Goal: Information Seeking & Learning: Learn about a topic

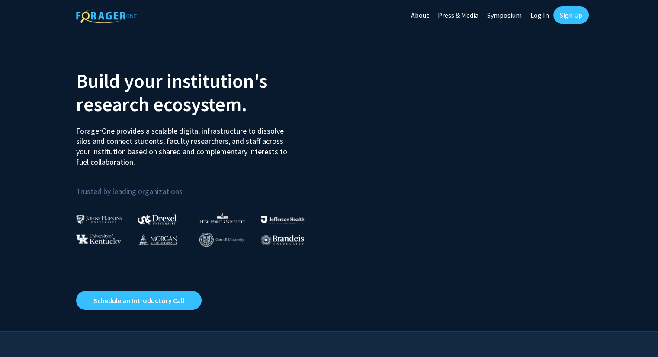
click at [542, 14] on link "Log In" at bounding box center [539, 15] width 27 height 30
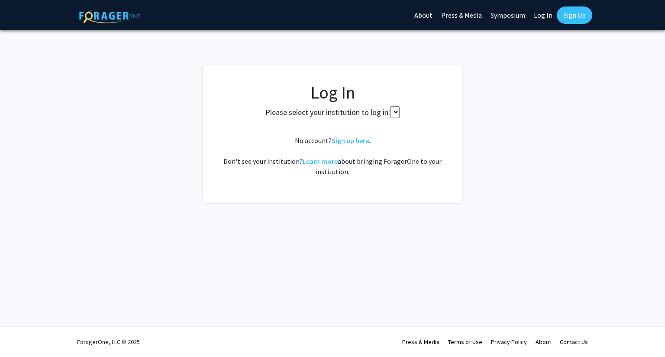
select select
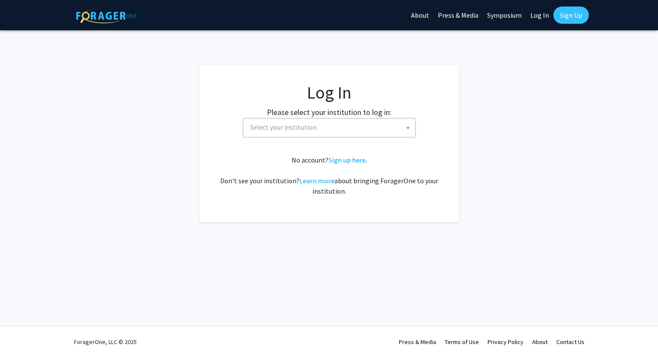
click at [360, 134] on span "Select your institution" at bounding box center [331, 128] width 169 height 18
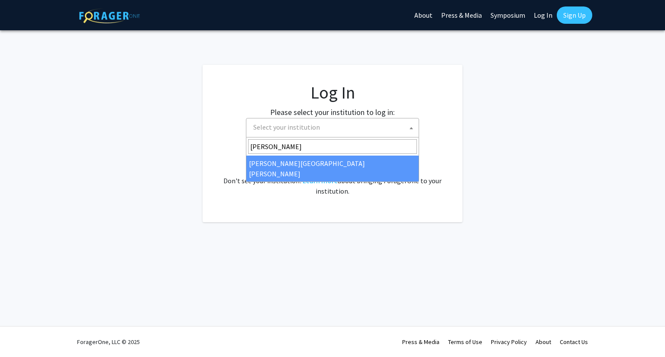
type input "[PERSON_NAME]"
select select "1"
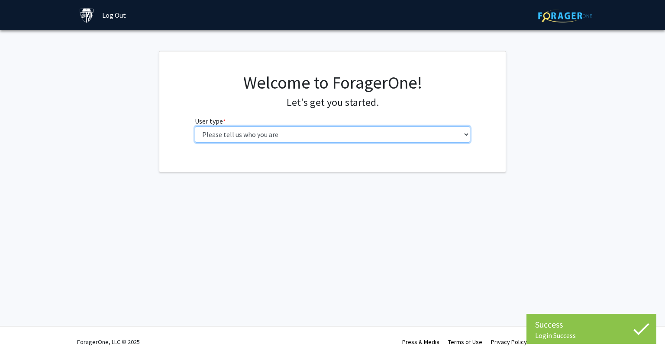
drag, startPoint x: 0, startPoint y: 0, endPoint x: 334, endPoint y: 129, distance: 358.2
click at [334, 129] on select "Please tell us who you are Undergraduate Student Master's Student Doctoral Cand…" at bounding box center [333, 134] width 276 height 16
select select "1: undergrad"
click at [195, 126] on select "Please tell us who you are Undergraduate Student Master's Student Doctoral Cand…" at bounding box center [333, 134] width 276 height 16
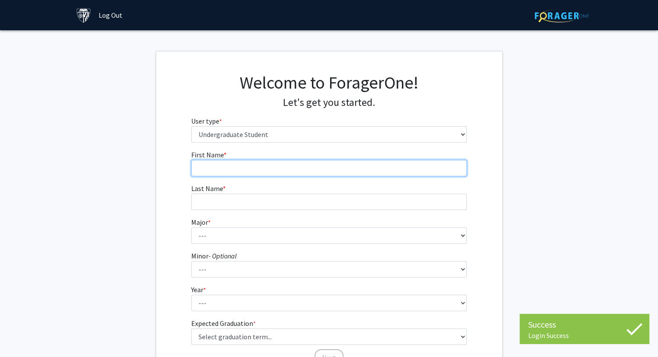
click at [287, 172] on input "First Name * required" at bounding box center [329, 168] width 276 height 16
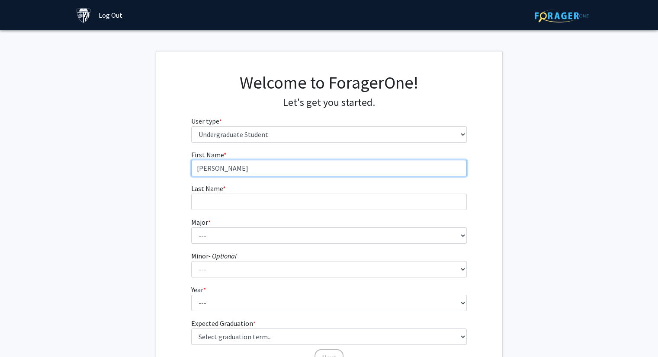
type input "[PERSON_NAME]"
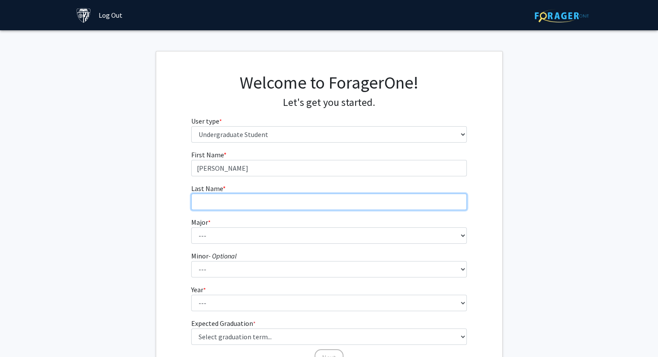
click at [262, 207] on input "Last Name * required" at bounding box center [329, 202] width 276 height 16
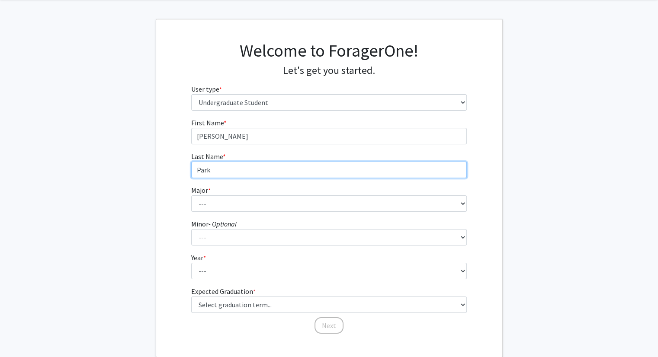
scroll to position [41, 0]
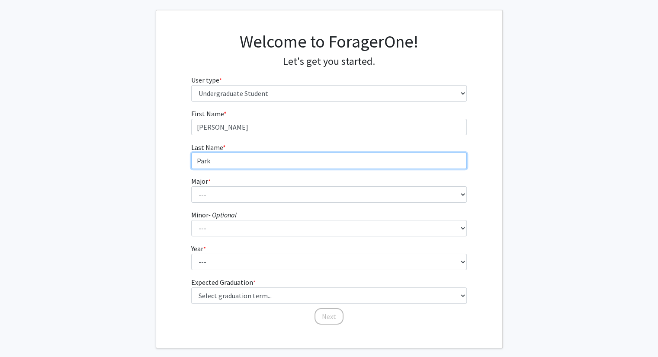
type input "Park"
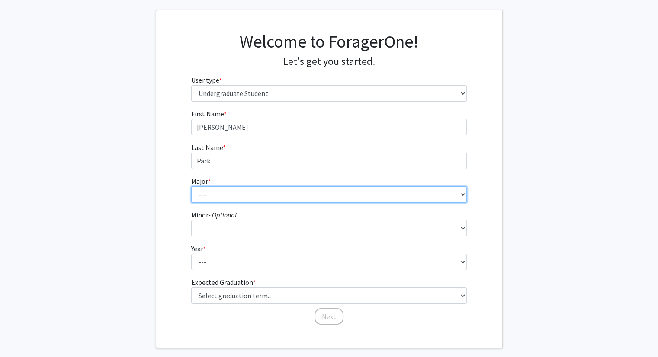
click at [249, 195] on select "--- Africana Studies Anthropology Applied Mathematics & Statistics Archaeology …" at bounding box center [329, 194] width 276 height 16
select select "39: 53"
click at [191, 186] on select "--- Africana Studies Anthropology Applied Mathematics & Statistics Archaeology …" at bounding box center [329, 194] width 276 height 16
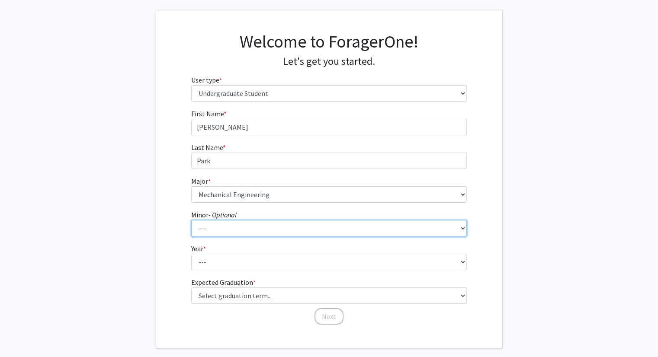
click at [216, 233] on select "--- Accounting and Financial Management Africana Studies Anthropology Applied M…" at bounding box center [329, 228] width 276 height 16
select select "23: 35"
click at [191, 220] on select "--- Accounting and Financial Management Africana Studies Anthropology Applied M…" at bounding box center [329, 228] width 276 height 16
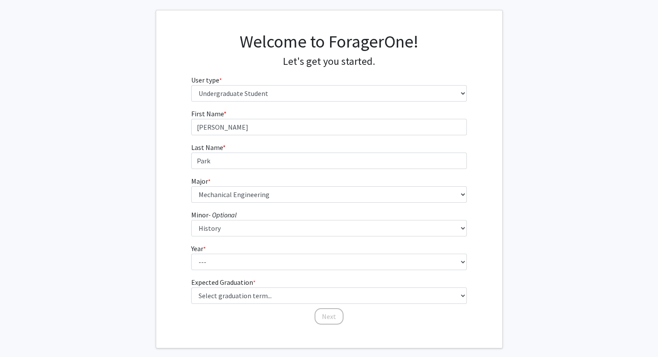
click at [180, 228] on div "First Name * required [PERSON_NAME] Last Name * required [PERSON_NAME] * requir…" at bounding box center [329, 217] width 346 height 217
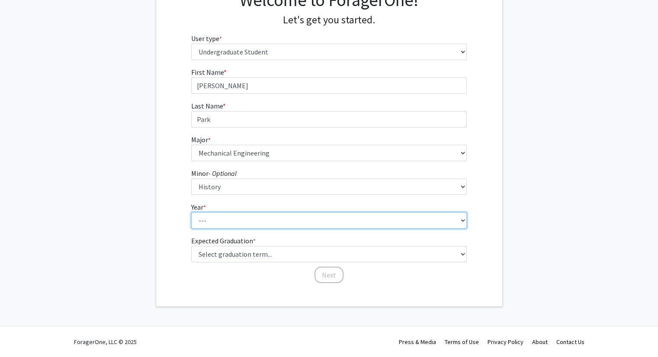
click at [217, 216] on select "--- First-year Sophomore Junior Senior Postbaccalaureate Certificate" at bounding box center [329, 220] width 276 height 16
select select "1: first-year"
click at [191, 212] on select "--- First-year Sophomore Junior Senior Postbaccalaureate Certificate" at bounding box center [329, 220] width 276 height 16
click at [233, 218] on select "--- First-year Sophomore Junior Senior Postbaccalaureate Certificate" at bounding box center [329, 220] width 276 height 16
click at [191, 212] on select "--- First-year Sophomore Junior Senior Postbaccalaureate Certificate" at bounding box center [329, 220] width 276 height 16
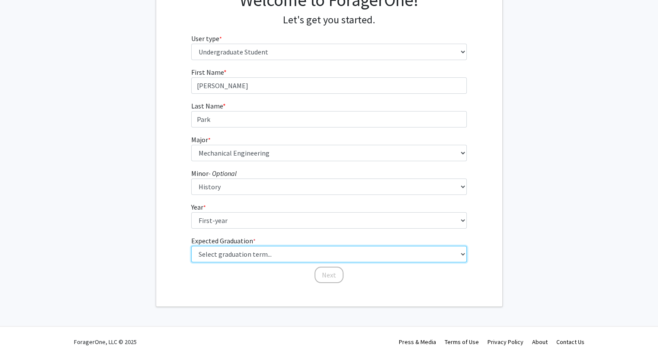
click at [234, 254] on select "Select graduation term... Spring 2025 Summer 2025 Fall 2025 Winter 2025 Spring …" at bounding box center [329, 254] width 276 height 16
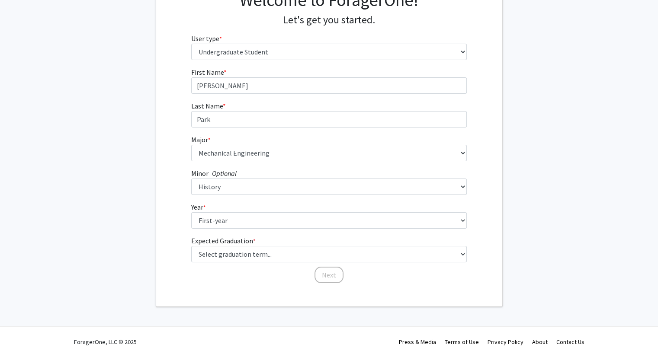
click at [173, 168] on div "First Name * required [PERSON_NAME] Last Name * required [PERSON_NAME] * requir…" at bounding box center [329, 175] width 346 height 217
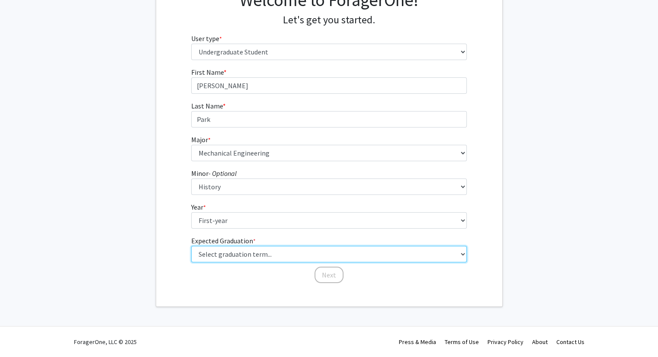
click at [244, 257] on select "Select graduation term... Spring 2025 Summer 2025 Fall 2025 Winter 2025 Spring …" at bounding box center [329, 254] width 276 height 16
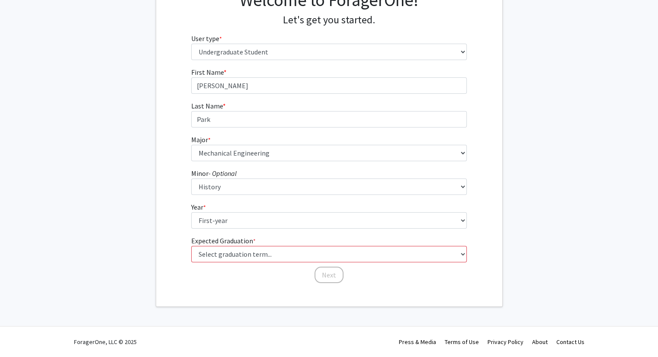
click at [147, 189] on fg-get-started "Welcome to ForagerOne! Let's get you started. User type * required Please tell …" at bounding box center [329, 137] width 658 height 339
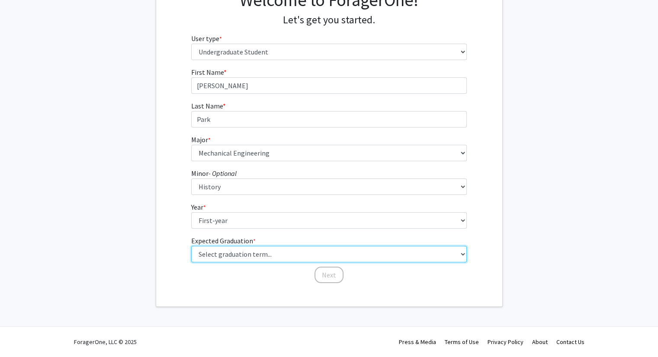
click at [227, 253] on select "Select graduation term... Spring 2025 Summer 2025 Fall 2025 Winter 2025 Spring …" at bounding box center [329, 254] width 276 height 16
select select "17: spring_2029"
click at [191, 246] on select "Select graduation term... Spring 2025 Summer 2025 Fall 2025 Winter 2025 Spring …" at bounding box center [329, 254] width 276 height 16
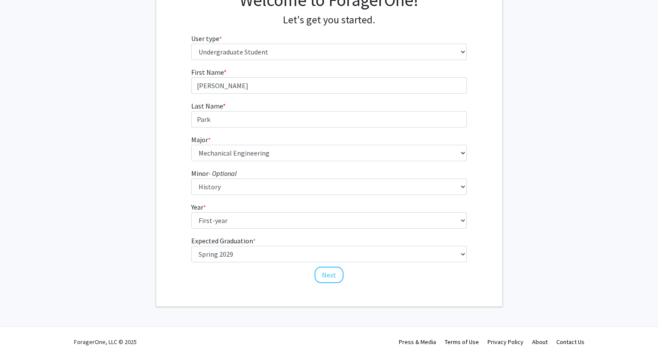
click at [169, 196] on div "First Name * required [PERSON_NAME] Last Name * required [PERSON_NAME] * requir…" at bounding box center [329, 175] width 346 height 217
click at [333, 279] on button "Next" at bounding box center [329, 275] width 29 height 16
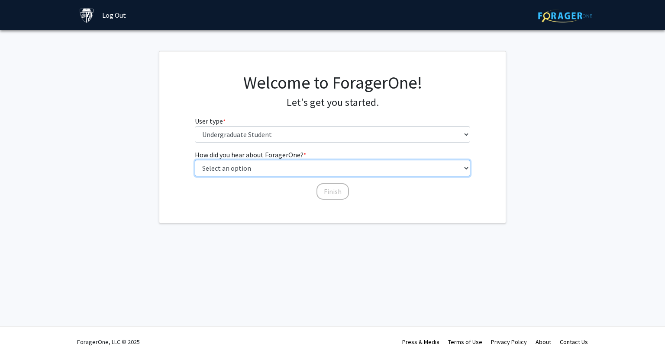
click at [265, 173] on select "Select an option Peer/student recommendation Faculty/staff recommendation Unive…" at bounding box center [333, 168] width 276 height 16
select select "2: faculty_recommendation"
click at [195, 160] on select "Select an option Peer/student recommendation Faculty/staff recommendation Unive…" at bounding box center [333, 168] width 276 height 16
click at [278, 171] on select "Select an option Peer/student recommendation Faculty/staff recommendation Unive…" at bounding box center [333, 168] width 276 height 16
click at [195, 160] on select "Select an option Peer/student recommendation Faculty/staff recommendation Unive…" at bounding box center [333, 168] width 276 height 16
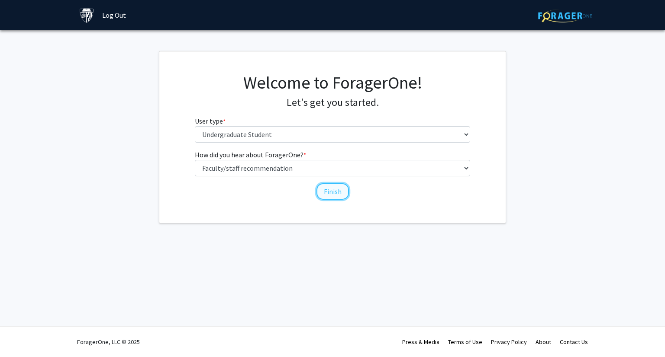
click at [343, 192] on button "Finish" at bounding box center [332, 191] width 32 height 16
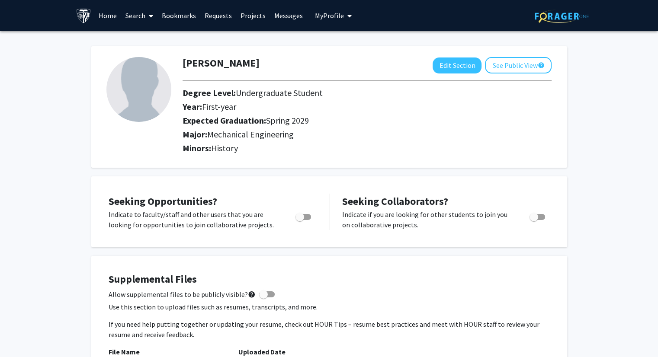
click at [136, 13] on link "Search" at bounding box center [139, 15] width 36 height 30
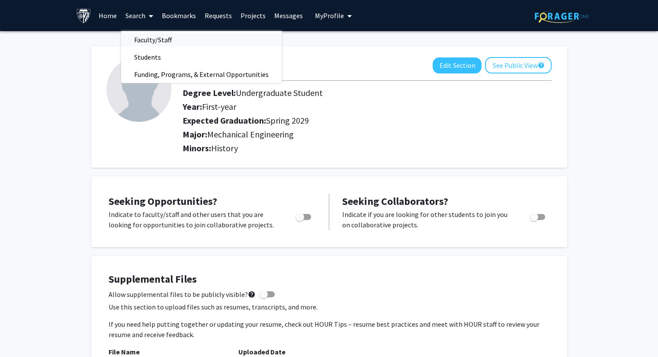
click at [177, 40] on span "Faculty/Staff" at bounding box center [153, 39] width 64 height 17
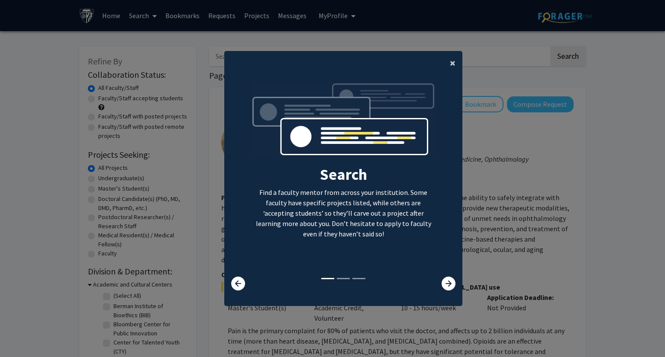
click at [443, 62] on button "×" at bounding box center [452, 63] width 19 height 24
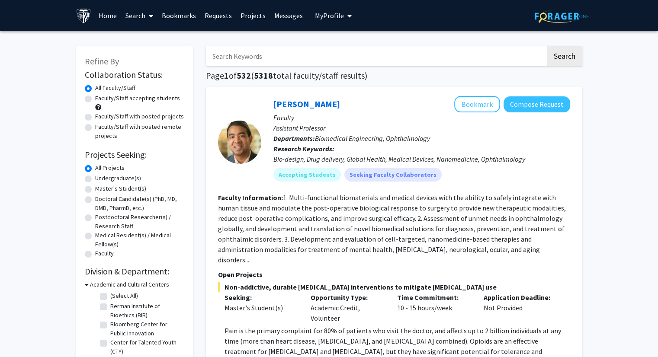
drag, startPoint x: 443, startPoint y: 62, endPoint x: 322, endPoint y: 50, distance: 121.8
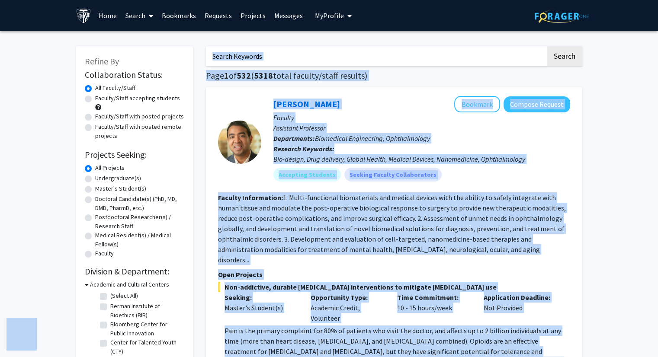
click at [251, 100] on div at bounding box center [239, 142] width 43 height 92
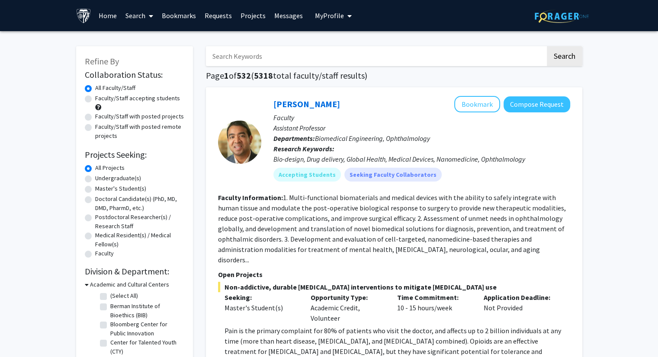
click at [266, 62] on input "Search Keywords" at bounding box center [376, 56] width 340 height 20
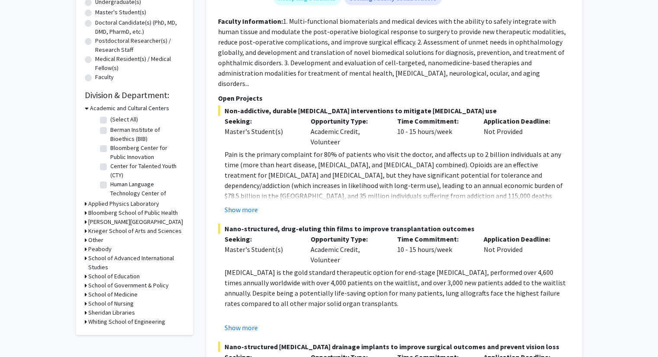
scroll to position [28, 0]
type input "Re"
click at [119, 205] on h3 "Applied Physics Laboratory" at bounding box center [123, 203] width 71 height 9
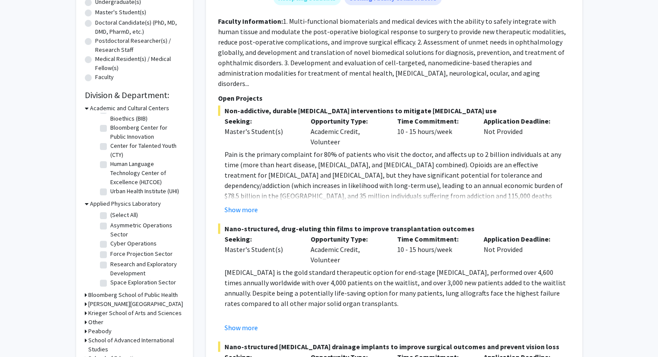
click at [120, 204] on h3 "Applied Physics Laboratory" at bounding box center [125, 203] width 71 height 9
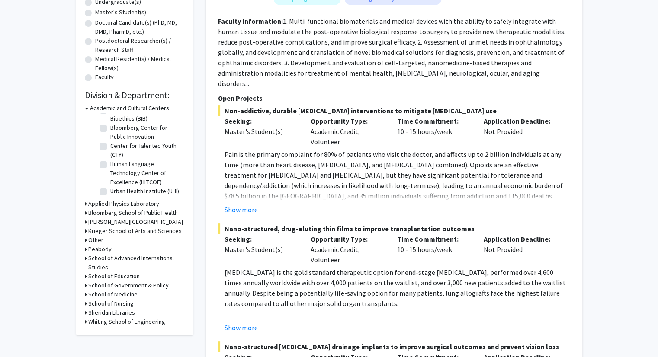
click at [123, 105] on h3 "Academic and Cultural Centers" at bounding box center [129, 108] width 79 height 9
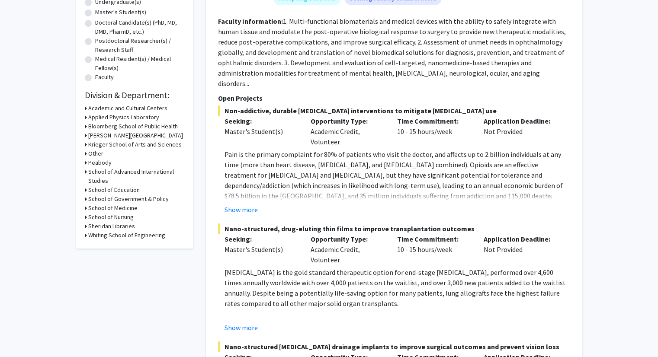
click at [116, 125] on h3 "Bloomberg School of Public Health" at bounding box center [133, 126] width 90 height 9
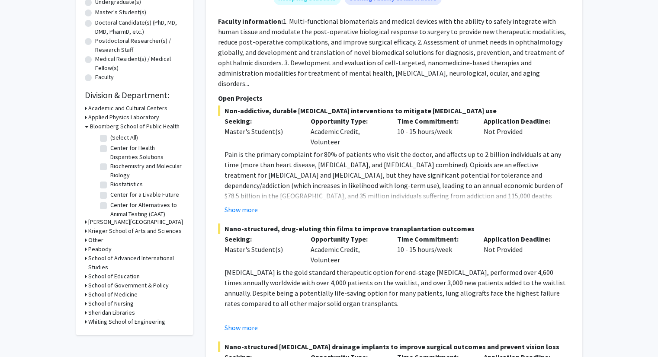
click at [114, 125] on h3 "Bloomberg School of Public Health" at bounding box center [135, 126] width 90 height 9
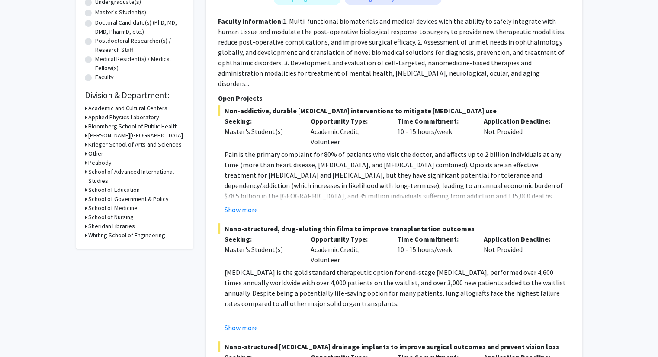
click at [114, 134] on h3 "Carey Business School" at bounding box center [135, 135] width 95 height 9
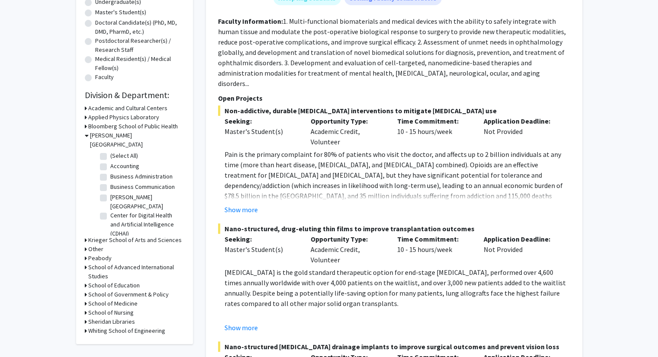
click at [112, 134] on h3 "Carey Business School" at bounding box center [137, 140] width 94 height 18
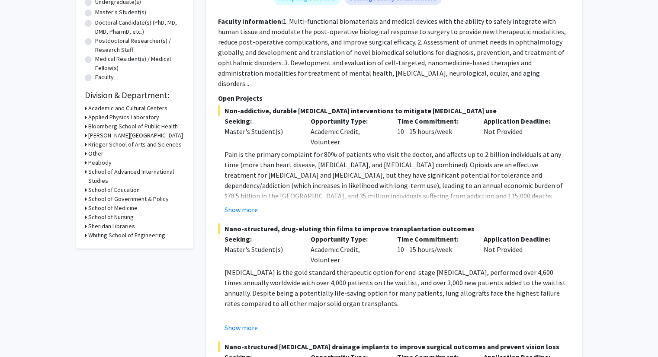
click at [112, 146] on h3 "Krieger School of Arts and Sciences" at bounding box center [134, 144] width 93 height 9
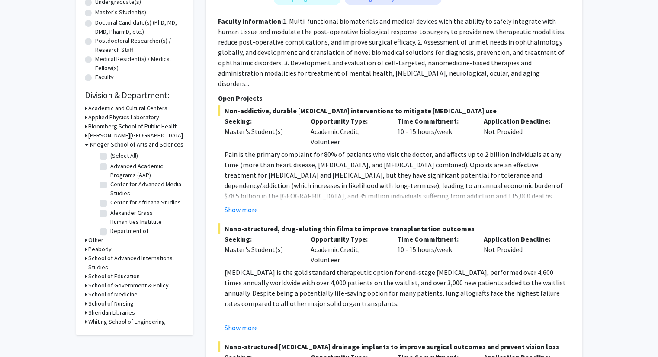
click at [112, 146] on h3 "Krieger School of Arts and Sciences" at bounding box center [136, 144] width 93 height 9
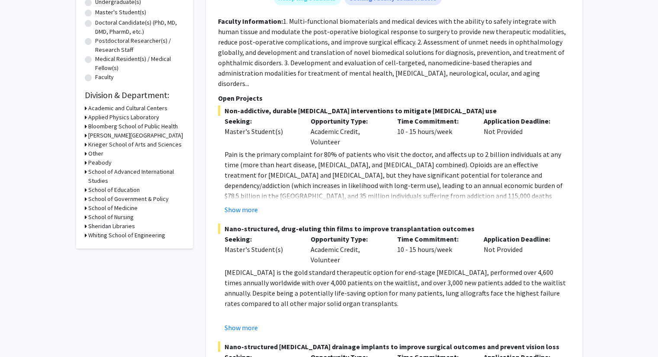
click at [113, 237] on h3 "Whiting School of Engineering" at bounding box center [126, 235] width 77 height 9
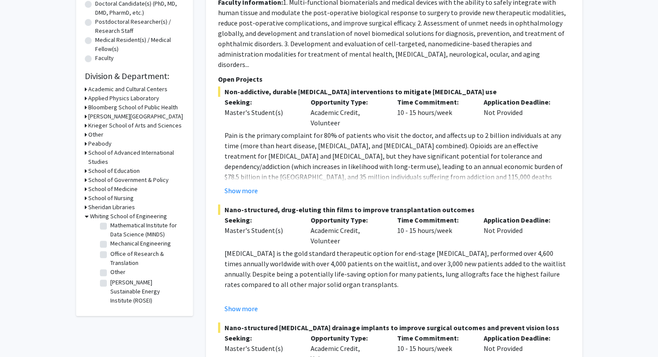
scroll to position [434, 0]
click at [110, 286] on label "Ralph O'Connor Sustainable Energy Institute (ROSEI)" at bounding box center [146, 291] width 72 height 27
click at [110, 284] on input "Ralph O'Connor Sustainable Energy Institute (ROSEI)" at bounding box center [113, 281] width 6 height 6
checkbox input "true"
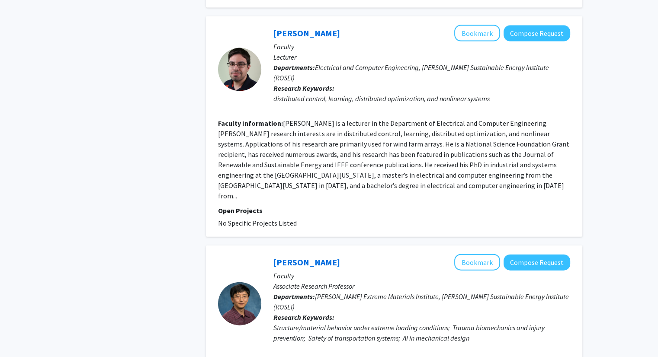
scroll to position [1923, 0]
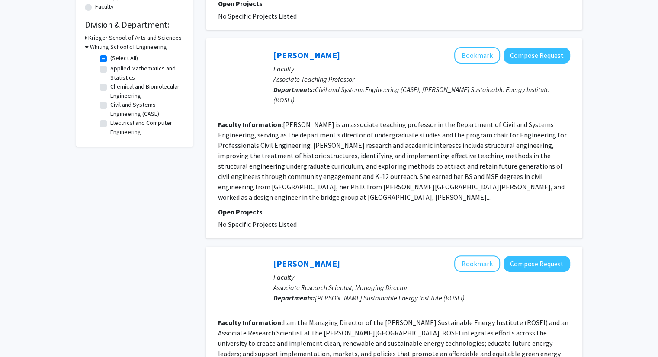
scroll to position [379, 0]
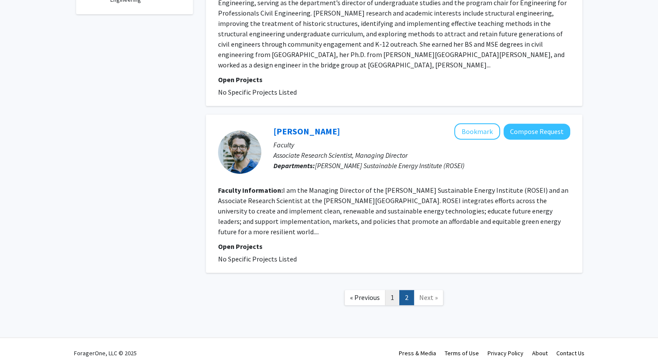
click at [394, 290] on link "1" at bounding box center [392, 297] width 15 height 15
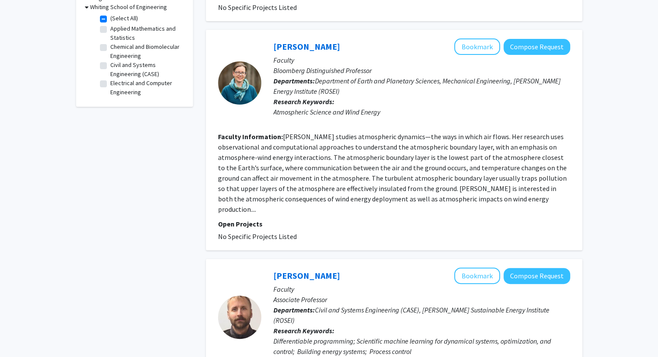
scroll to position [228, 0]
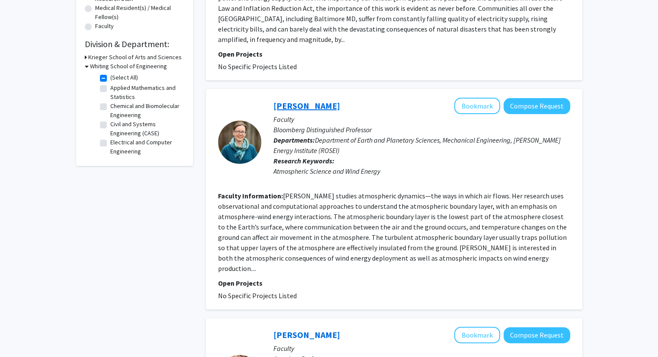
click at [315, 100] on link "Julie Lundquist" at bounding box center [306, 105] width 67 height 11
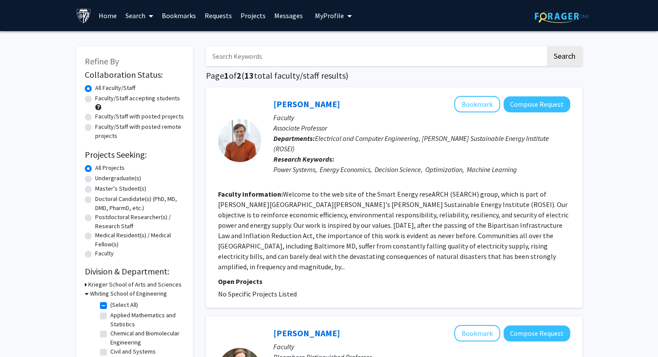
click at [304, 111] on div "Uzi Dvorkin Bookmark Compose Request" at bounding box center [421, 104] width 297 height 16
click at [301, 105] on link "Uzi Dvorkin" at bounding box center [306, 104] width 67 height 11
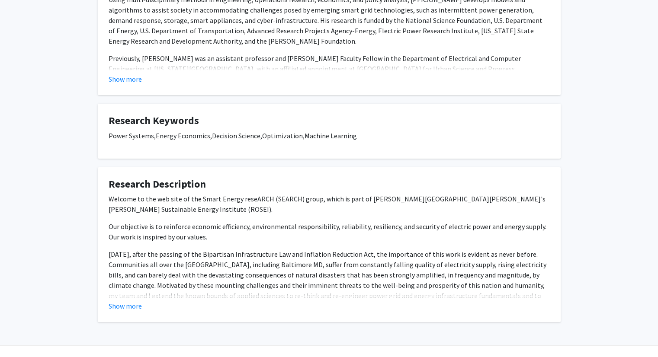
scroll to position [222, 0]
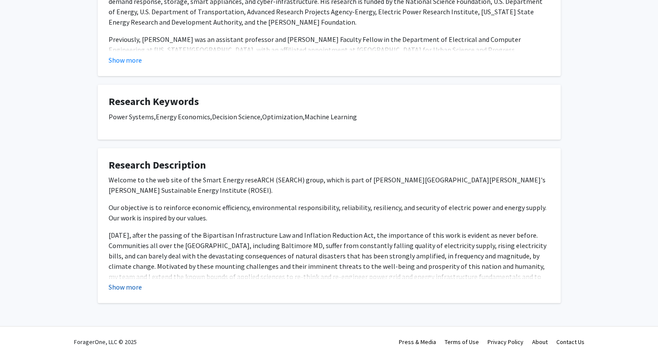
click at [135, 289] on button "Show more" at bounding box center [125, 287] width 33 height 10
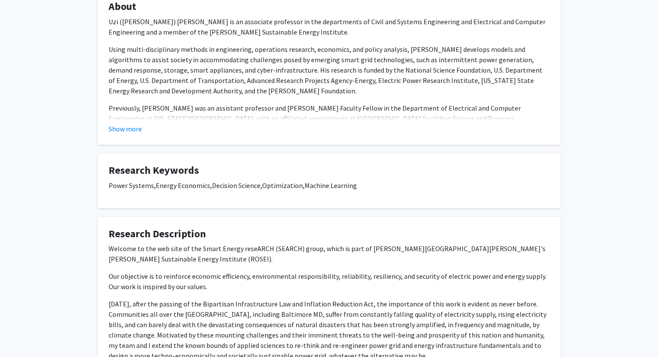
scroll to position [0, 0]
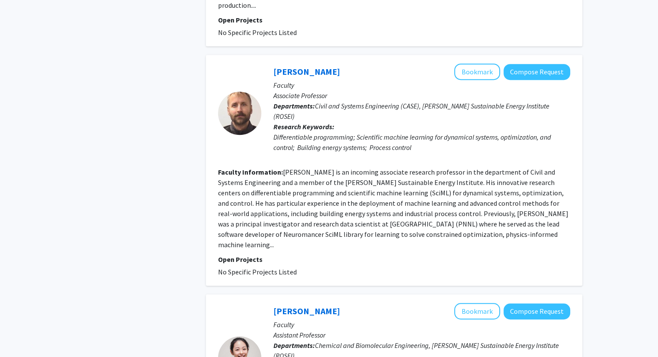
scroll to position [469, 0]
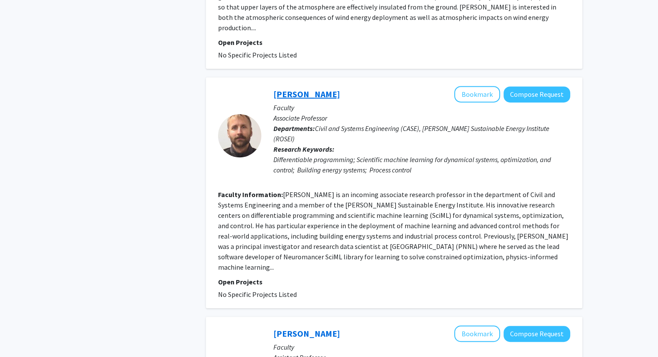
click at [309, 89] on link "Jan Drgona" at bounding box center [306, 94] width 67 height 11
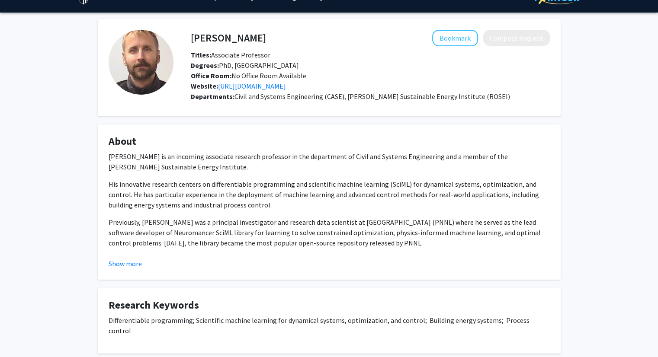
scroll to position [18, 0]
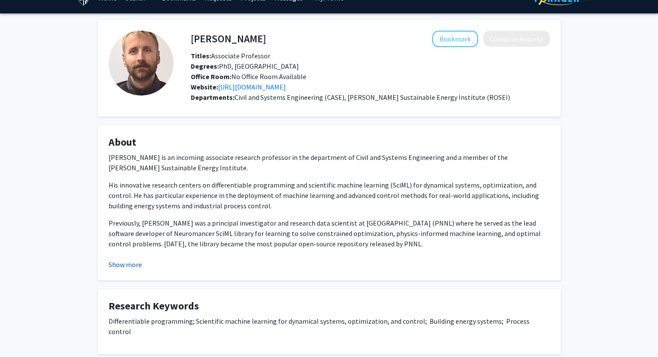
click at [133, 264] on button "Show more" at bounding box center [125, 265] width 33 height 10
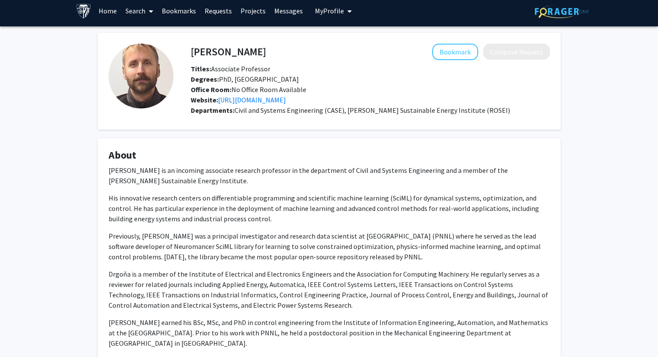
scroll to position [0, 0]
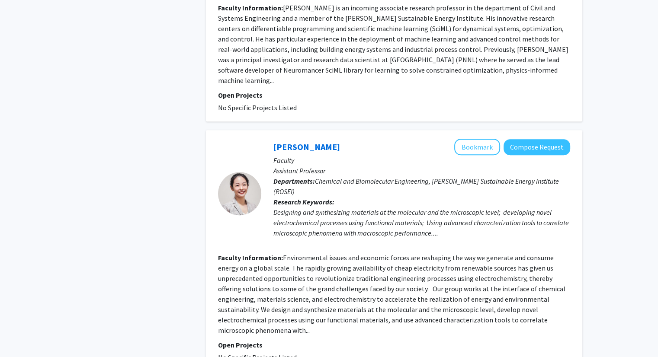
scroll to position [661, 0]
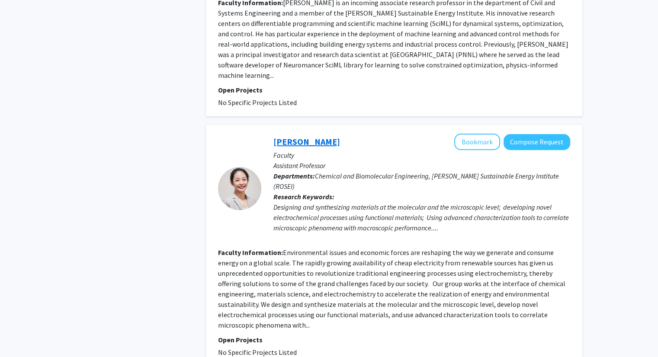
click at [297, 136] on link "Yayuan Liu" at bounding box center [306, 141] width 67 height 11
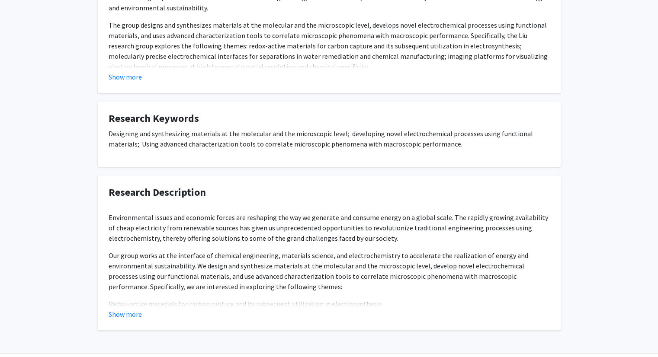
scroll to position [233, 0]
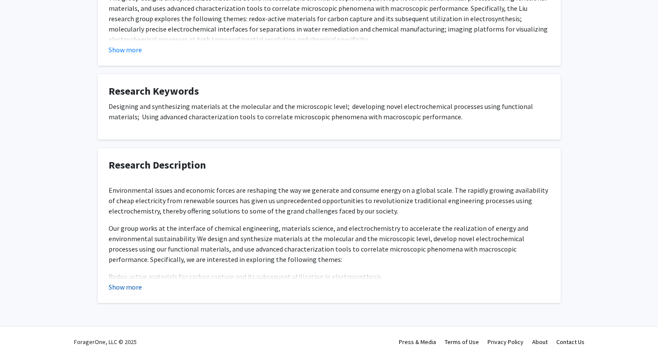
click at [119, 286] on button "Show more" at bounding box center [125, 287] width 33 height 10
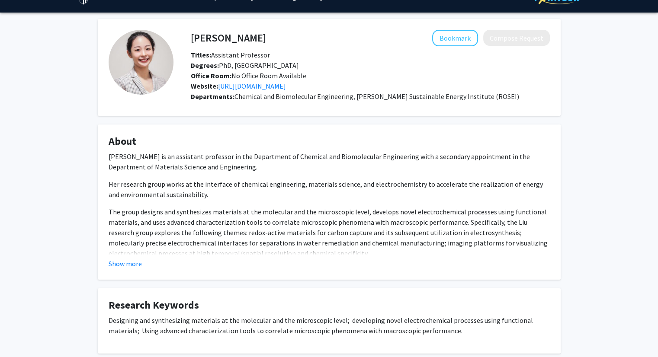
scroll to position [0, 0]
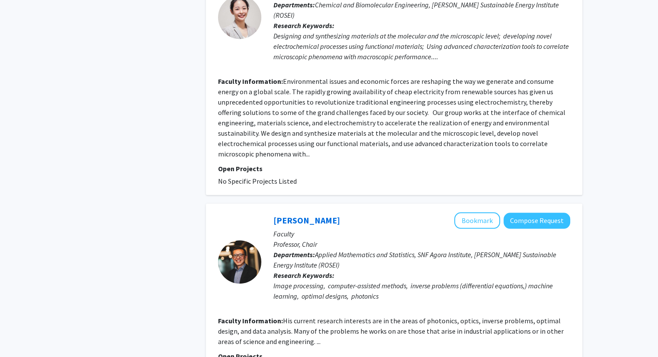
scroll to position [848, 0]
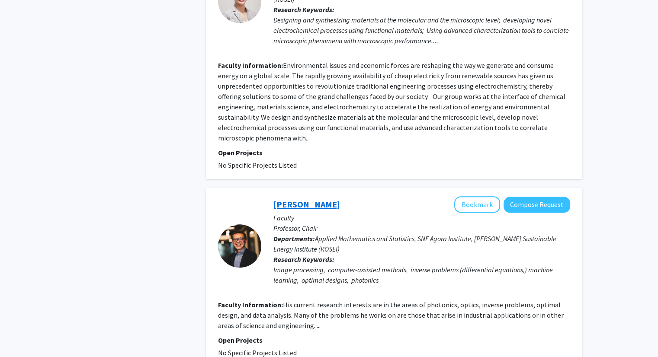
click at [297, 199] on link "Fadil Santosa" at bounding box center [306, 204] width 67 height 11
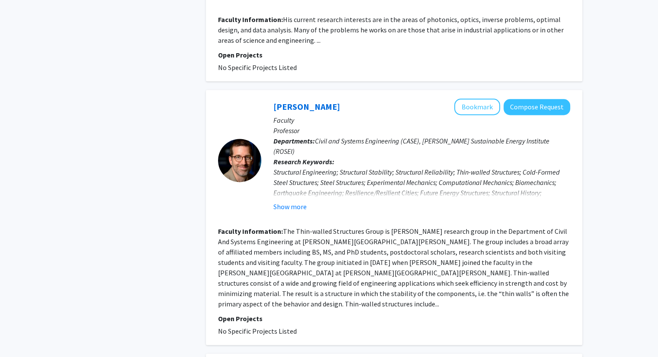
scroll to position [1147, 0]
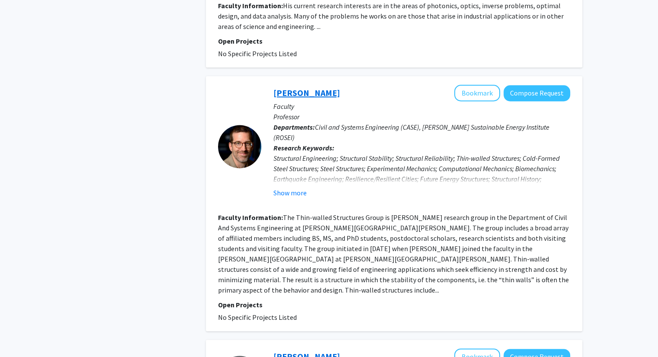
click at [314, 87] on link "Benjamin Schafer" at bounding box center [306, 92] width 67 height 11
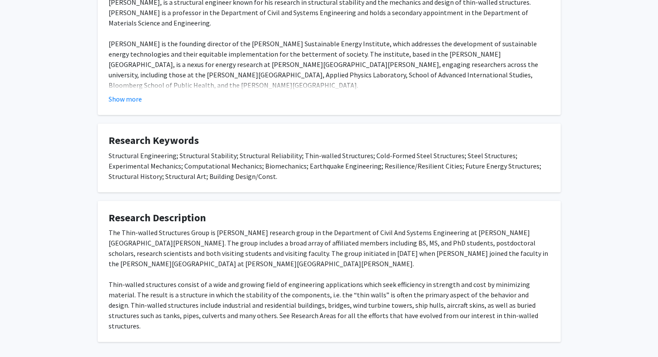
scroll to position [222, 0]
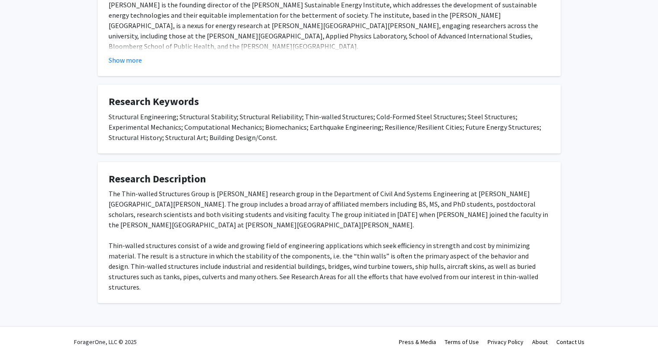
click at [547, 231] on div "The Thin-walled Structures Group is Professor Ben Schafer’s research group in t…" at bounding box center [329, 246] width 441 height 114
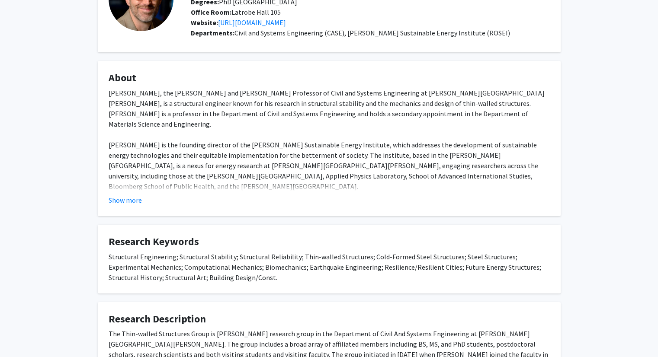
scroll to position [0, 0]
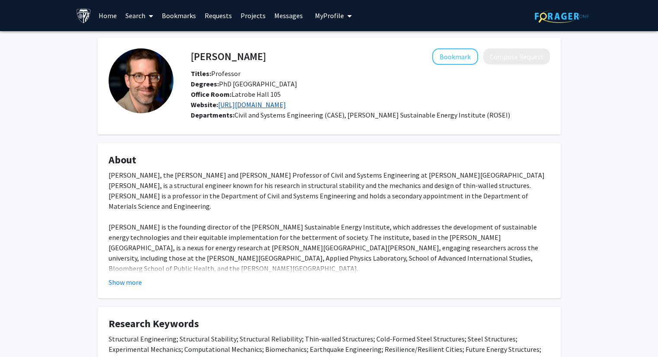
click at [272, 104] on link "https://www.ce.jhu.edu/bschafer/" at bounding box center [252, 104] width 68 height 9
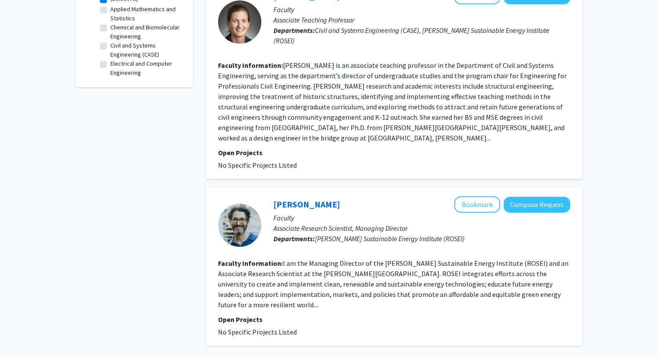
scroll to position [329, 0]
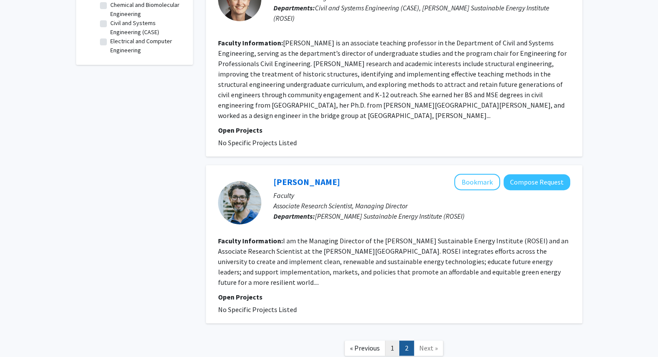
click at [398, 341] on link "1" at bounding box center [392, 348] width 15 height 15
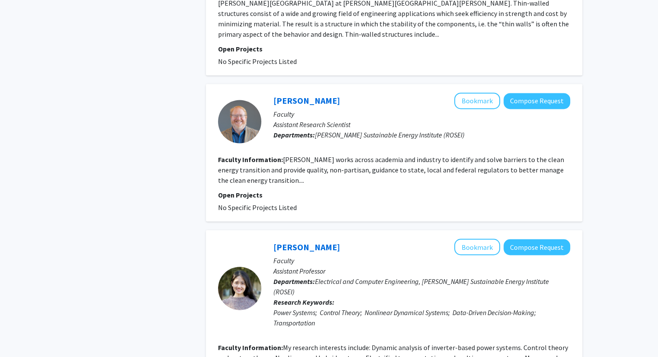
scroll to position [1406, 0]
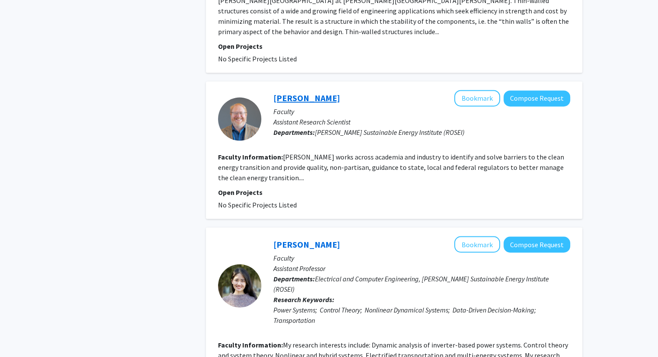
click at [319, 93] on link "Abe Silverman" at bounding box center [306, 98] width 67 height 11
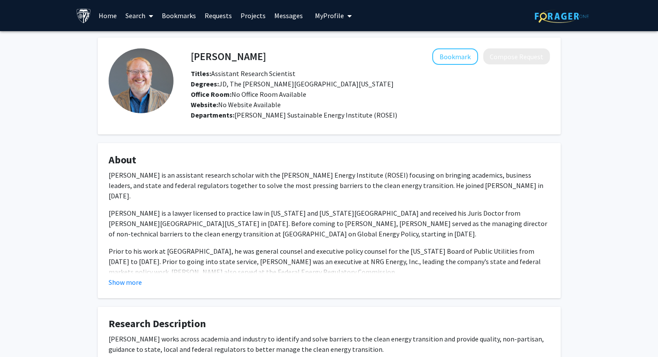
scroll to position [69, 0]
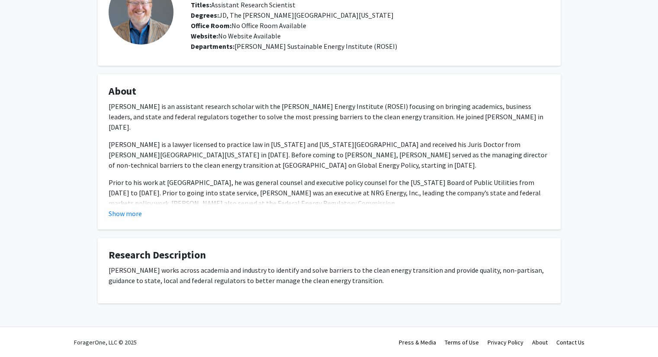
click at [320, 233] on div "Abe Silverman Bookmark Compose Request Titles: Assistant Research Scientist Deg…" at bounding box center [329, 136] width 476 height 335
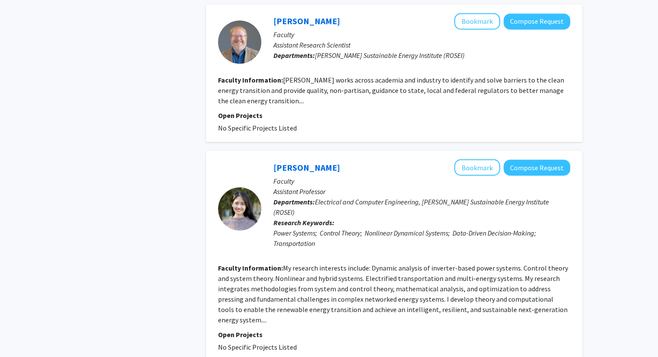
scroll to position [1487, 0]
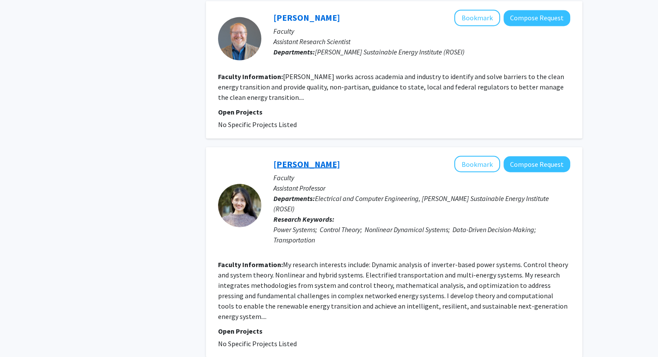
click at [301, 158] on link "Sijia Geng" at bounding box center [306, 163] width 67 height 11
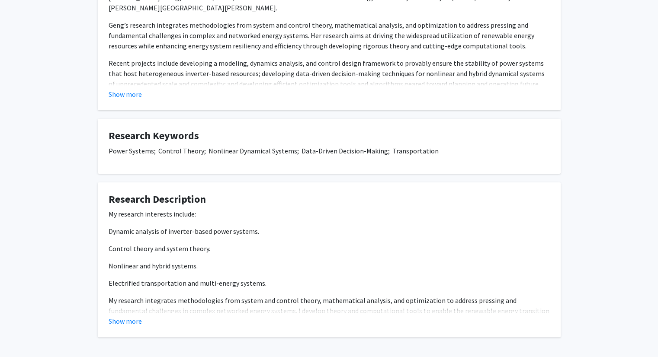
scroll to position [222, 0]
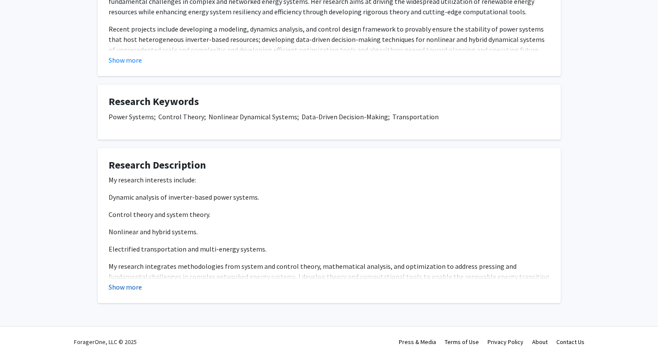
click at [137, 288] on button "Show more" at bounding box center [125, 287] width 33 height 10
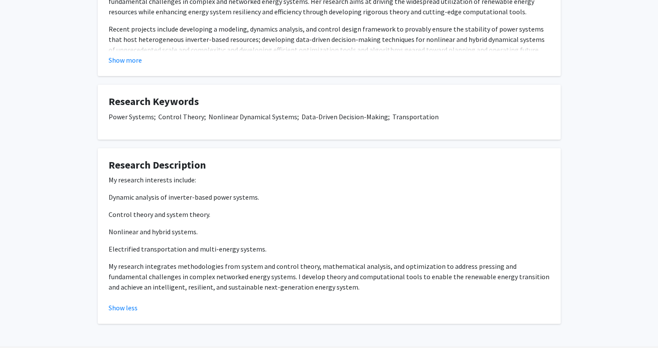
click at [307, 295] on div "My research interests include: Dynamic analysis of inverter-based power systems…" at bounding box center [329, 237] width 441 height 125
click at [308, 296] on div "My research interests include: Dynamic analysis of inverter-based power systems…" at bounding box center [329, 237] width 441 height 125
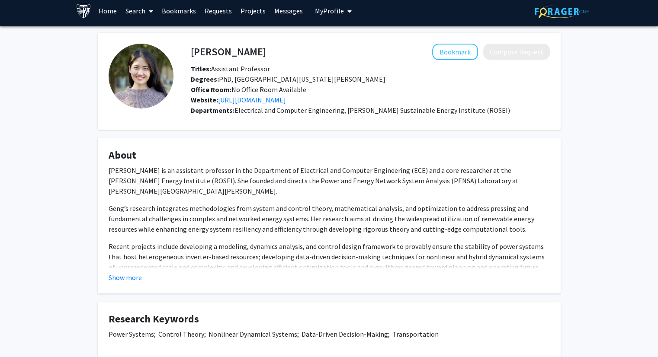
scroll to position [0, 0]
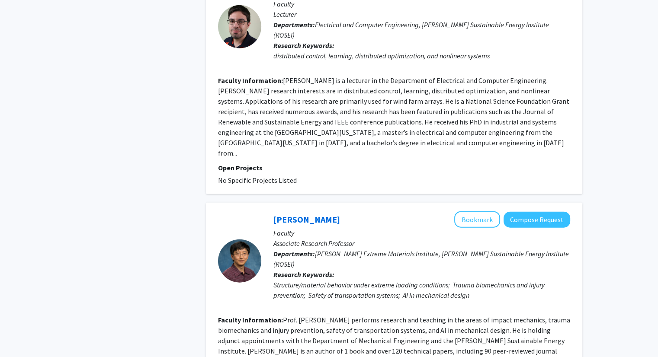
scroll to position [1881, 0]
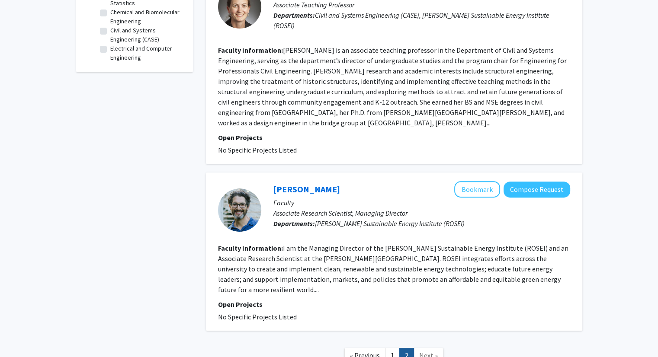
scroll to position [365, 0]
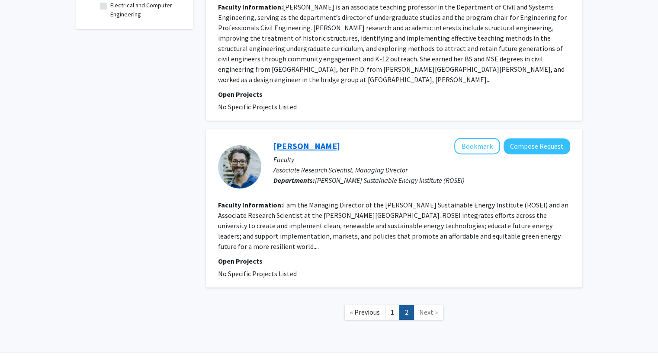
click at [314, 141] on link "Benjamin Link" at bounding box center [306, 146] width 67 height 11
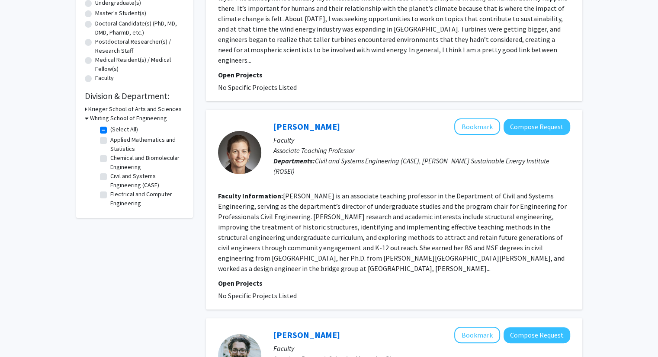
scroll to position [177, 0]
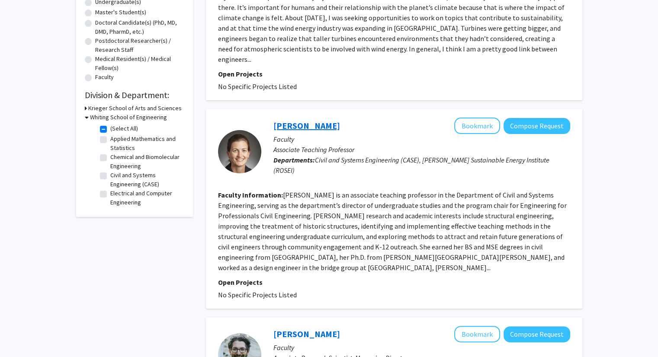
click at [318, 120] on link "Rachel Sangree" at bounding box center [306, 125] width 67 height 11
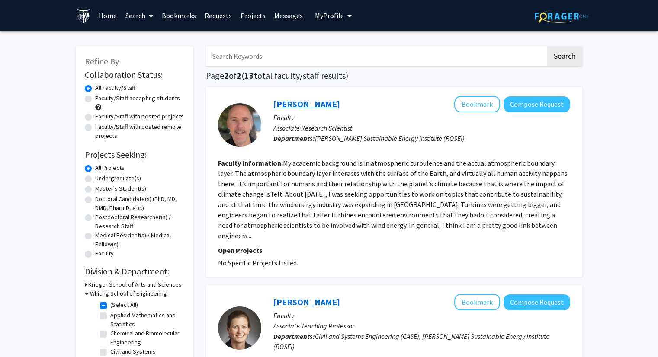
click at [313, 104] on link "Branko Kosovic" at bounding box center [306, 104] width 67 height 11
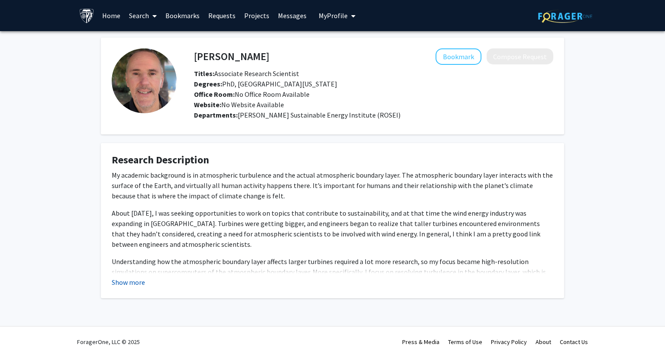
click at [140, 283] on button "Show more" at bounding box center [128, 282] width 33 height 10
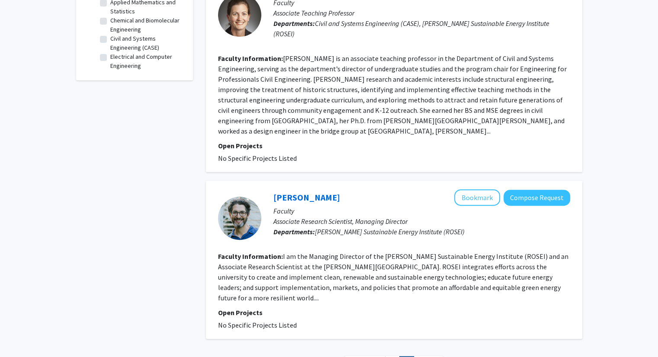
scroll to position [379, 0]
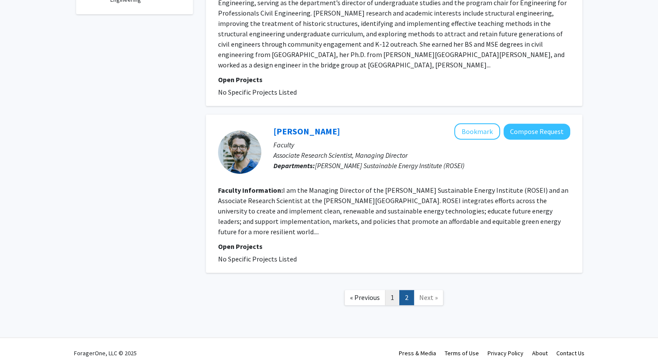
click at [393, 290] on link "1" at bounding box center [392, 297] width 15 height 15
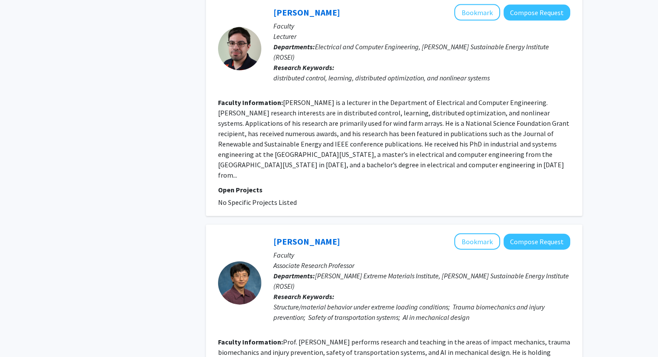
scroll to position [1856, 0]
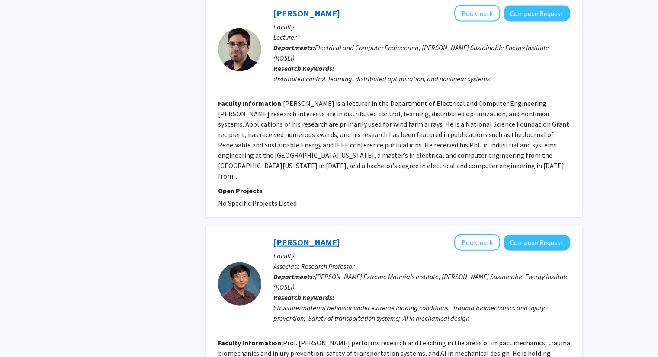
click at [299, 237] on link "Feng Zhu" at bounding box center [306, 242] width 67 height 11
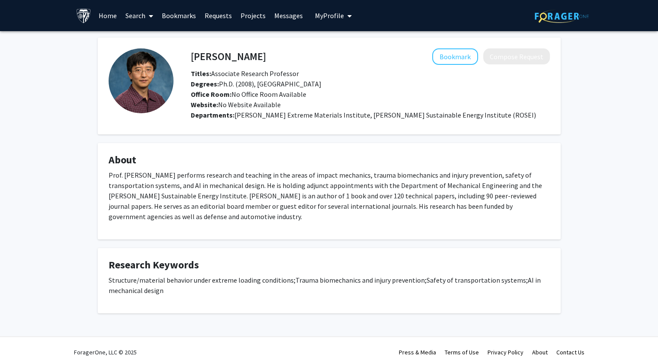
scroll to position [10, 0]
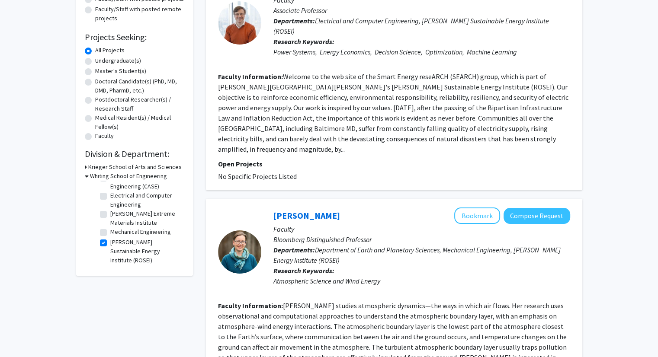
scroll to position [66, 0]
click at [110, 232] on label "Mechanical Engineering" at bounding box center [140, 232] width 61 height 9
click at [110, 232] on input "Mechanical Engineering" at bounding box center [113, 231] width 6 height 6
checkbox input "true"
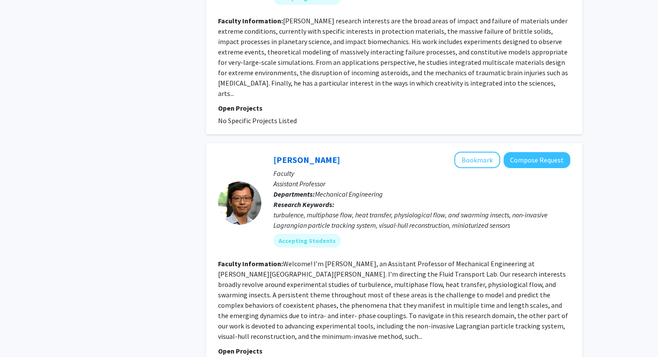
scroll to position [2804, 0]
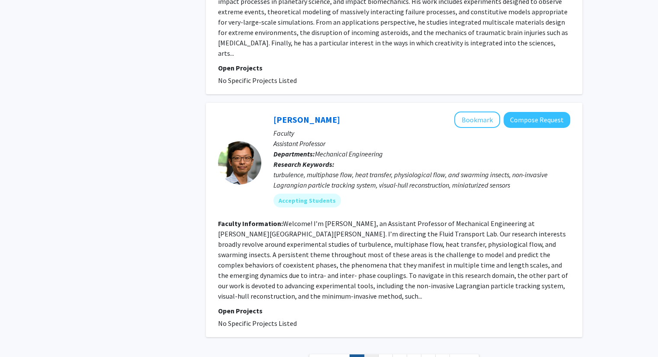
click at [370, 355] on link "2" at bounding box center [371, 362] width 15 height 15
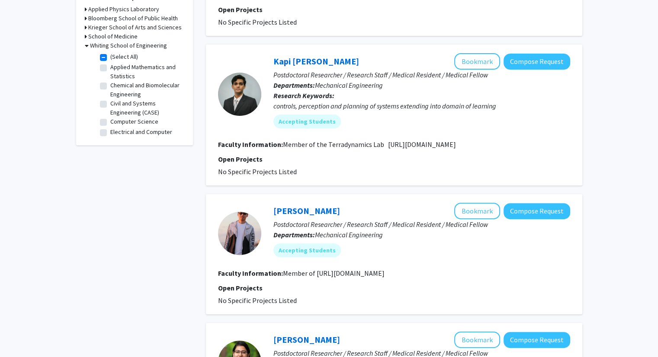
scroll to position [263, 0]
